Goal: Check status: Check status

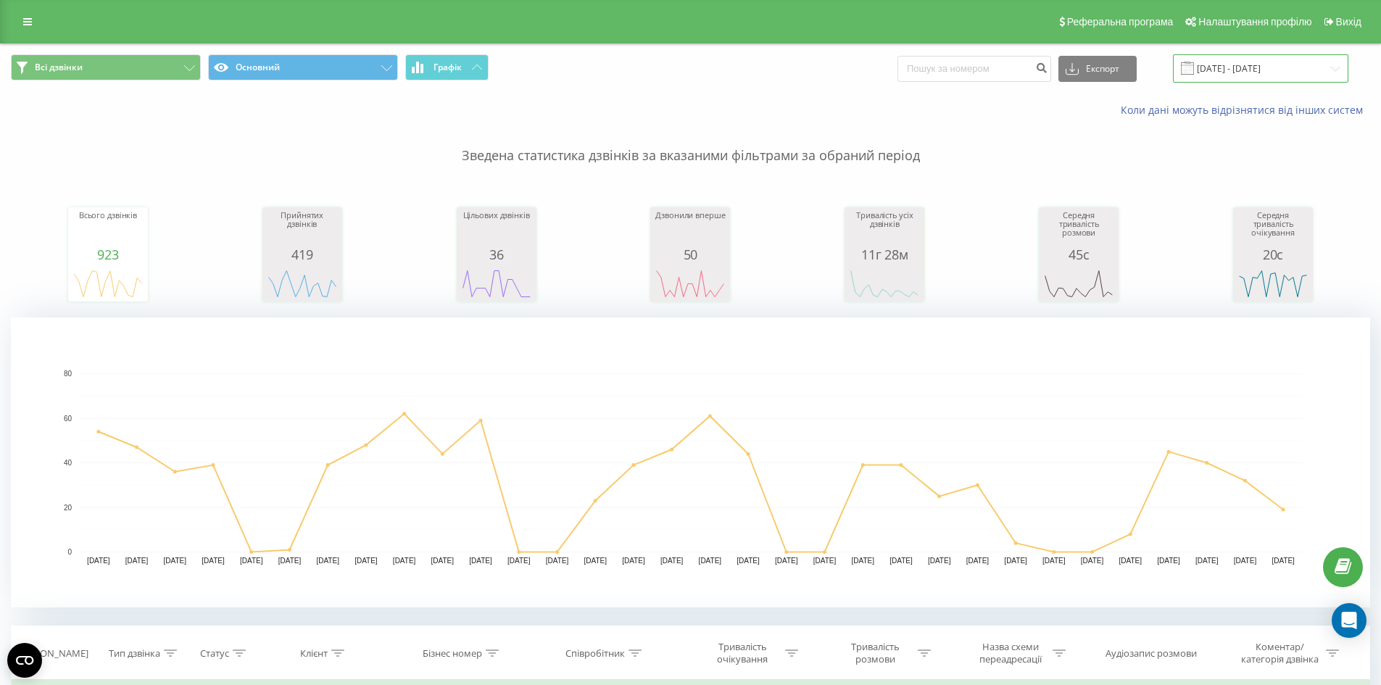
click at [1326, 69] on input "[DATE] - [DATE]" at bounding box center [1260, 68] width 175 height 28
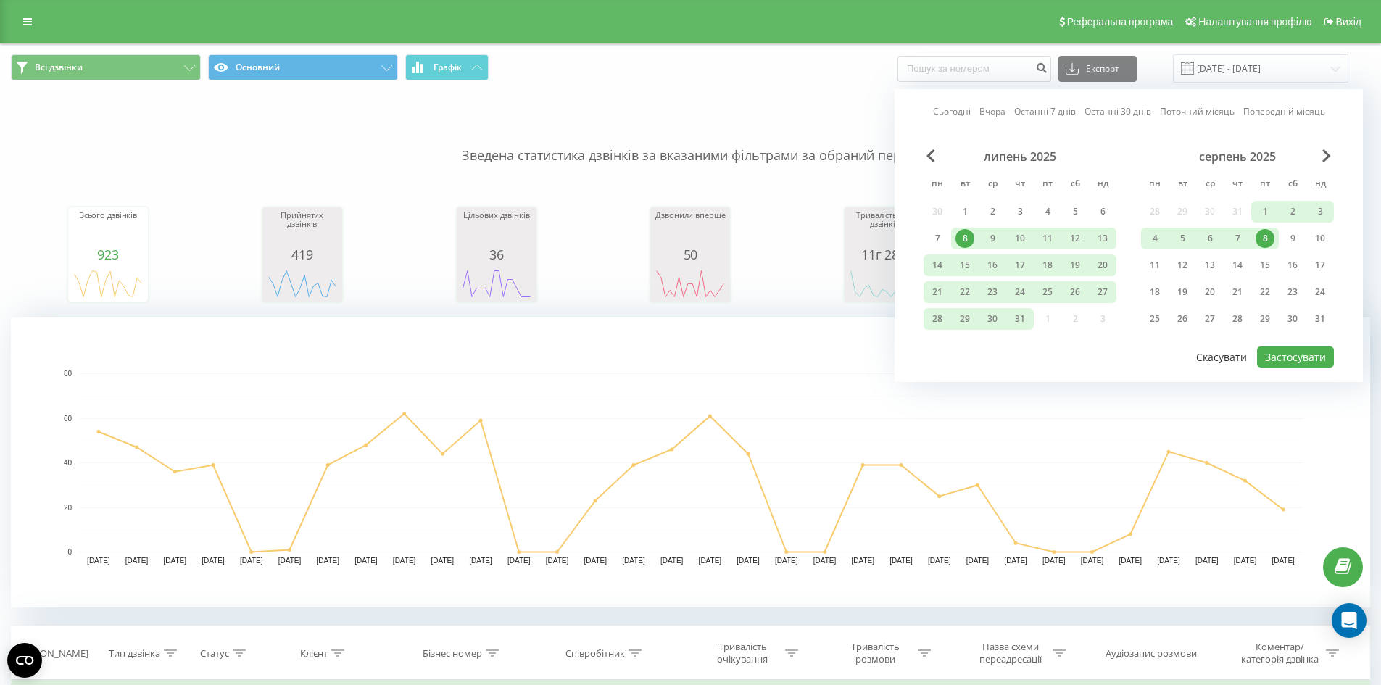
click at [1226, 363] on button "Скасувати" at bounding box center [1221, 357] width 67 height 21
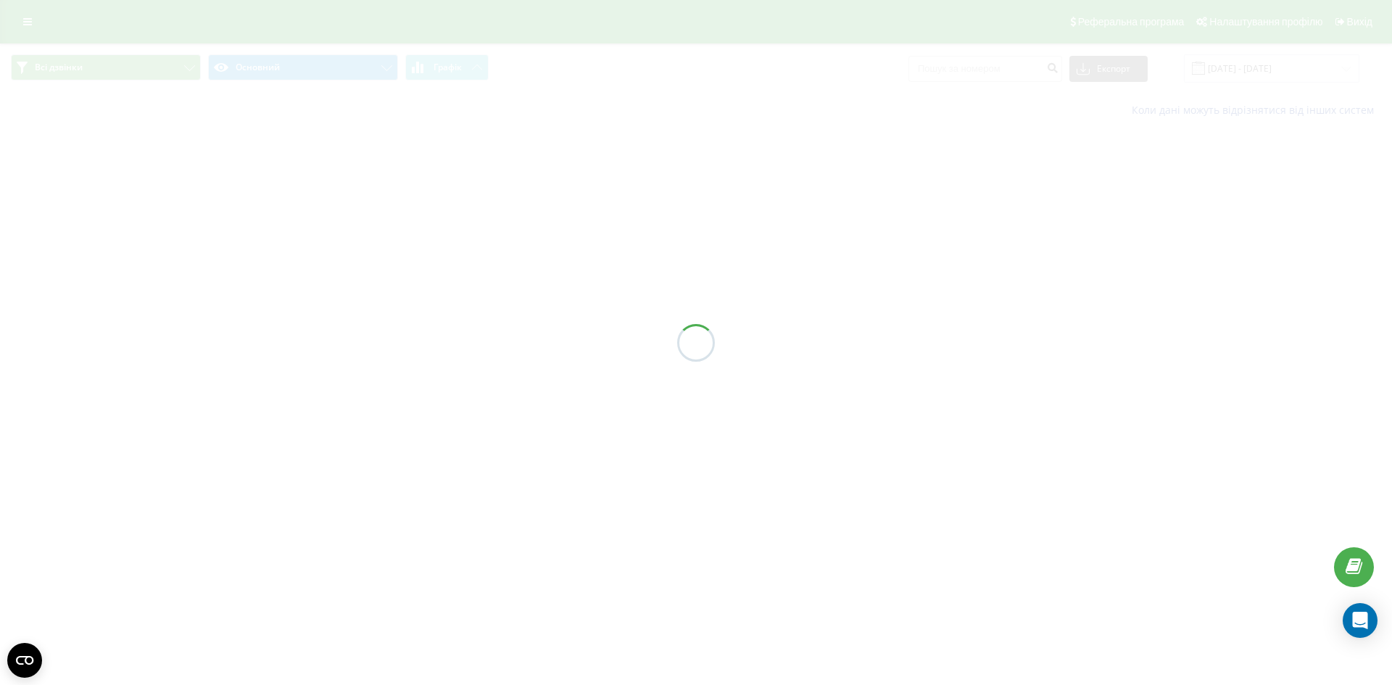
click at [1272, 64] on div at bounding box center [696, 342] width 1392 height 685
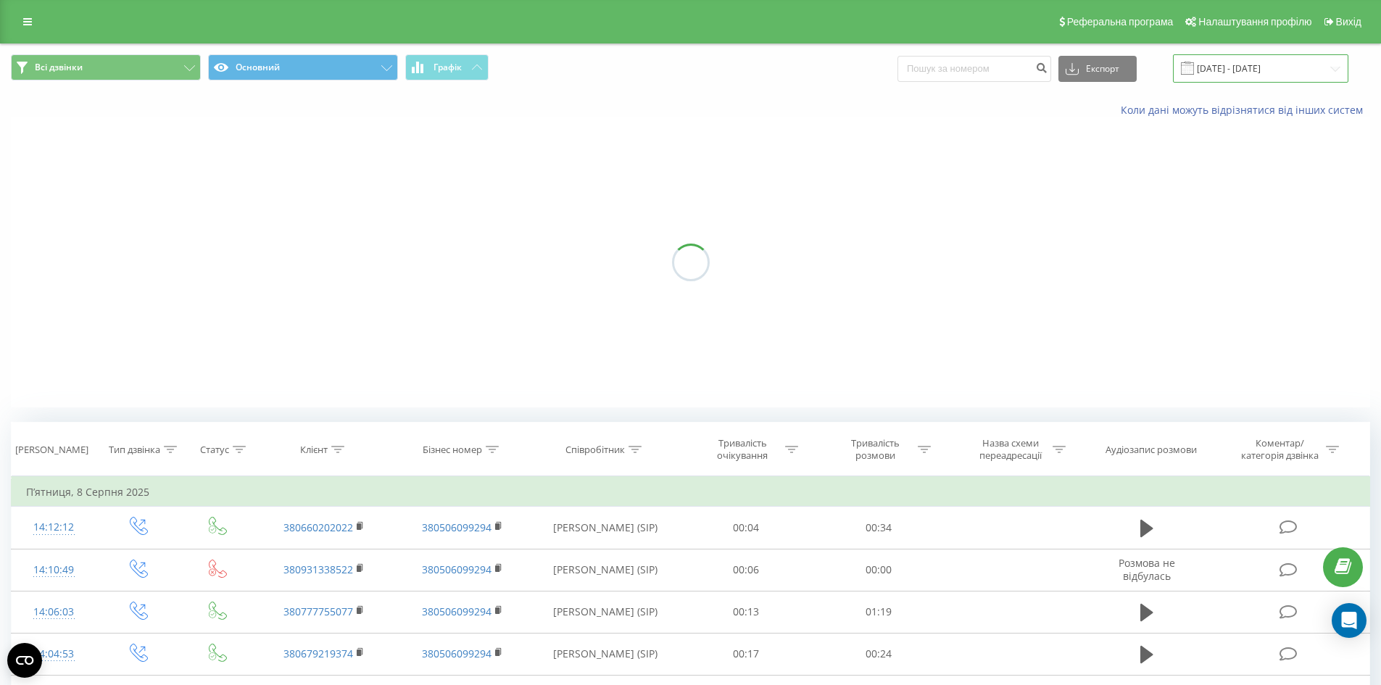
click at [1314, 67] on input "[DATE] - [DATE]" at bounding box center [1260, 68] width 175 height 28
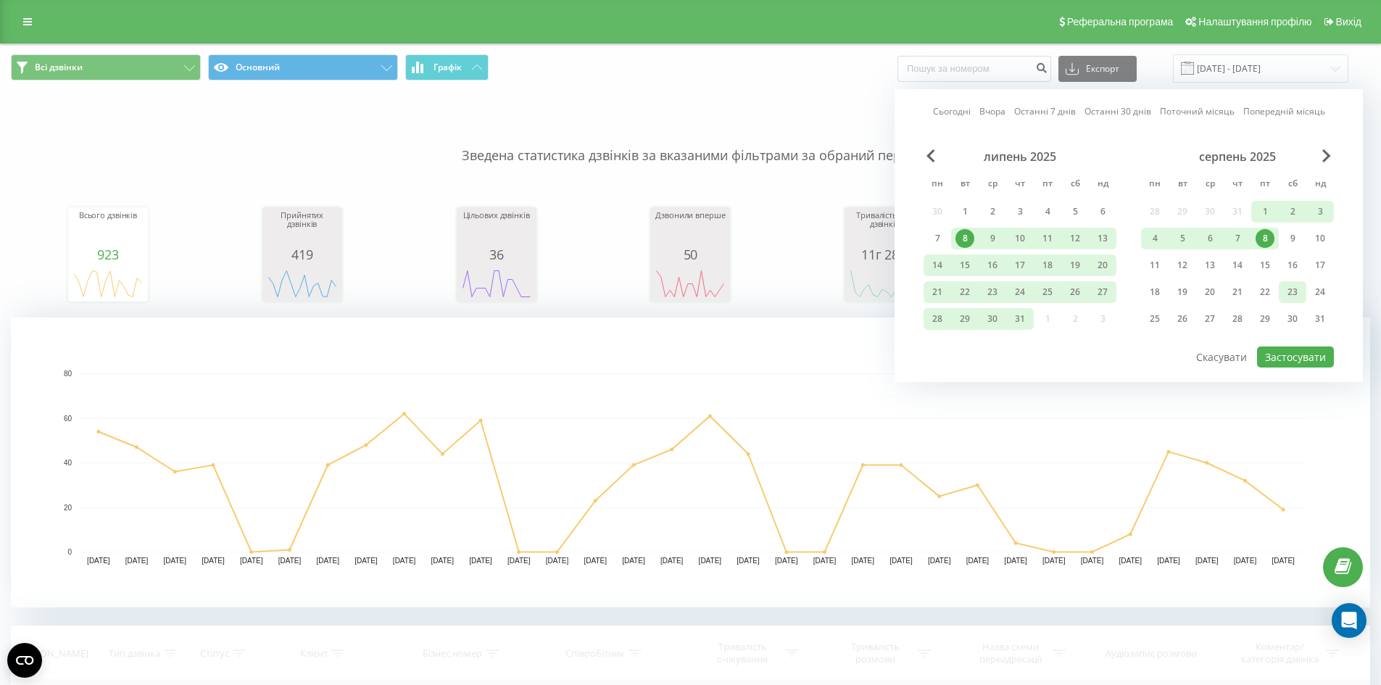
drag, startPoint x: 1259, startPoint y: 212, endPoint x: 1298, endPoint y: 291, distance: 87.2
click at [1259, 212] on div "1" at bounding box center [1265, 211] width 19 height 19
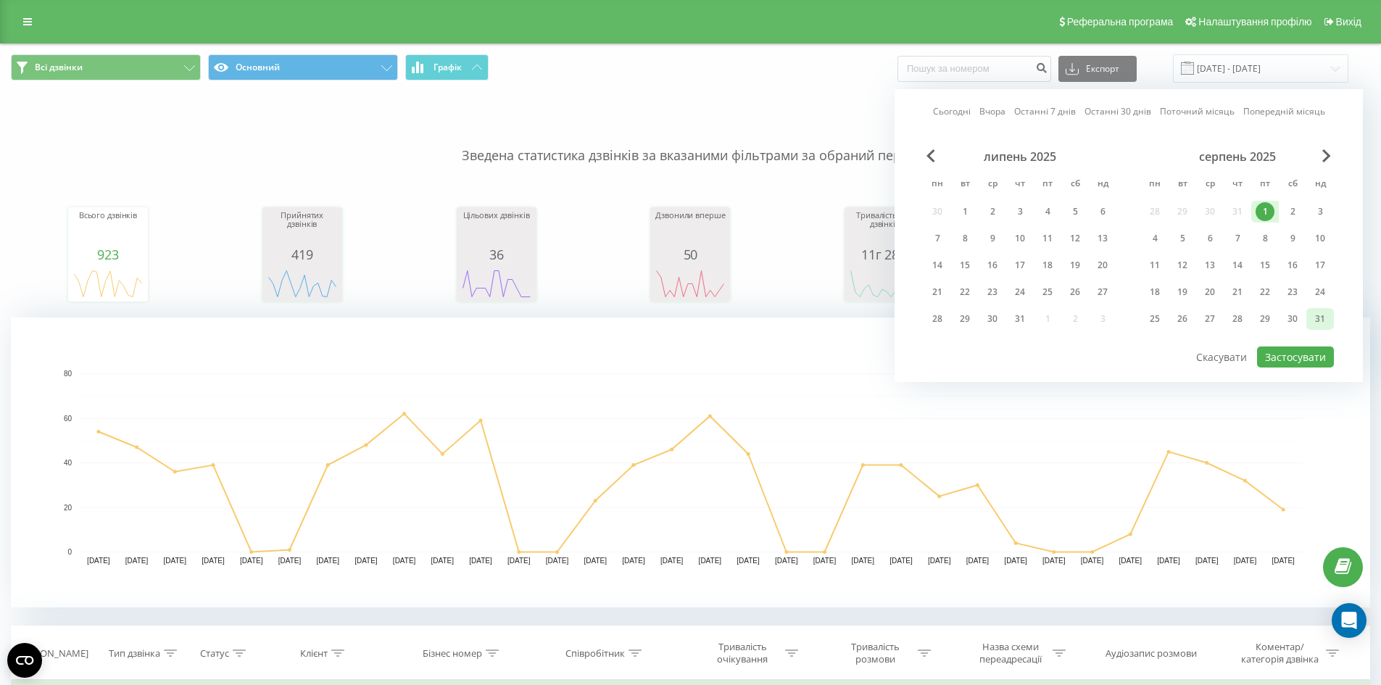
click at [1307, 315] on div "31" at bounding box center [1321, 319] width 28 height 22
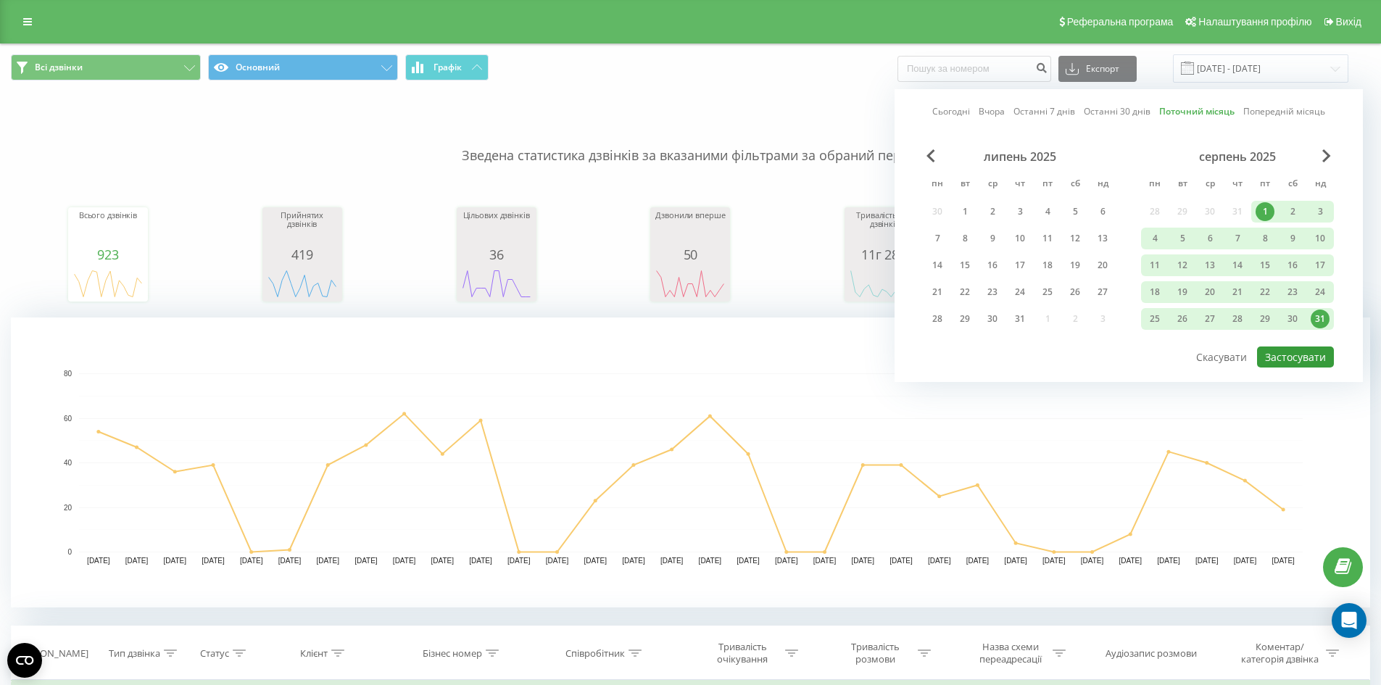
click at [1304, 363] on button "Застосувати" at bounding box center [1295, 357] width 77 height 21
type input "01.08.2025 - 31.08.2025"
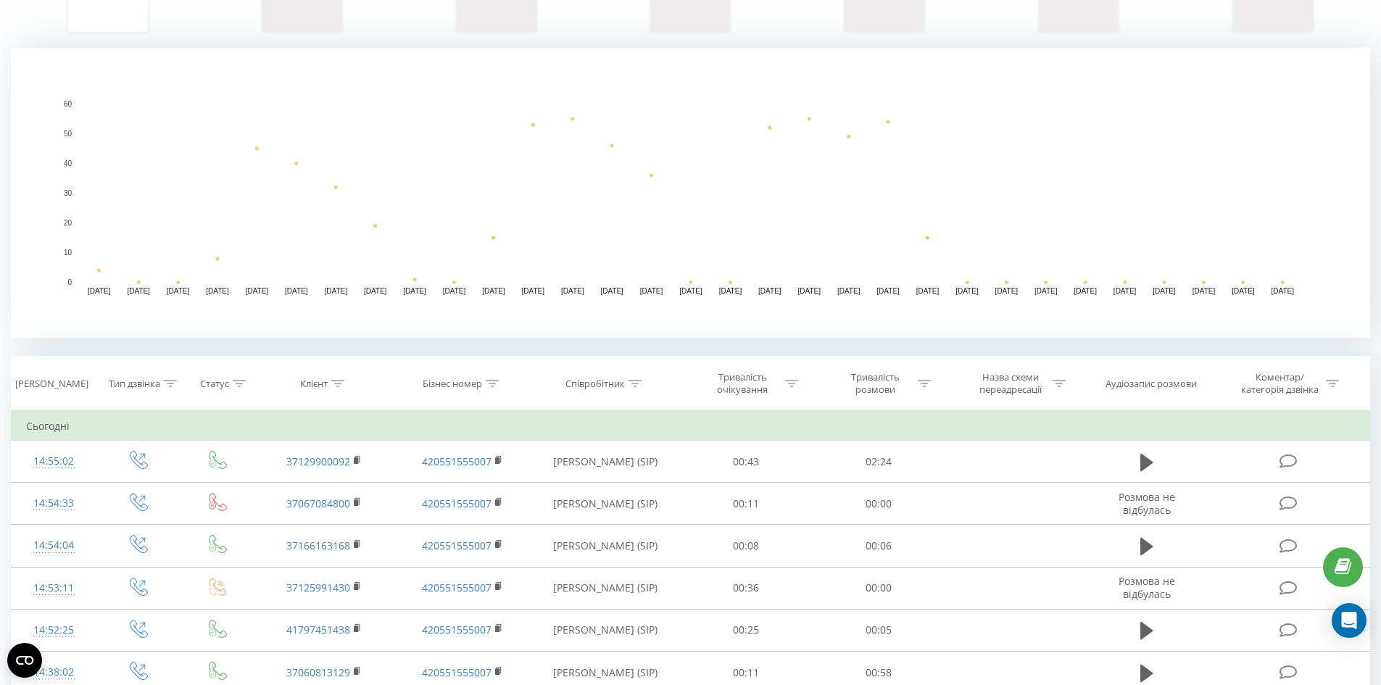
scroll to position [363, 0]
